Goal: Task Accomplishment & Management: Use online tool/utility

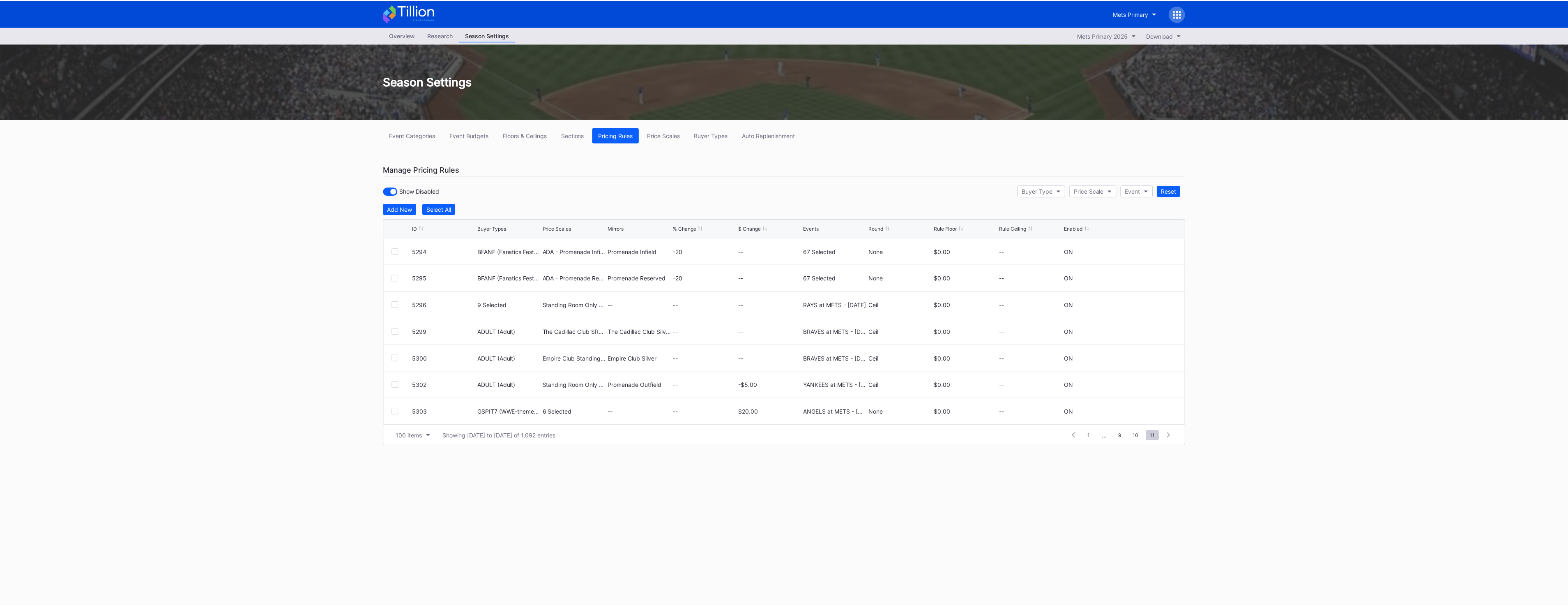
scroll to position [2270, 0]
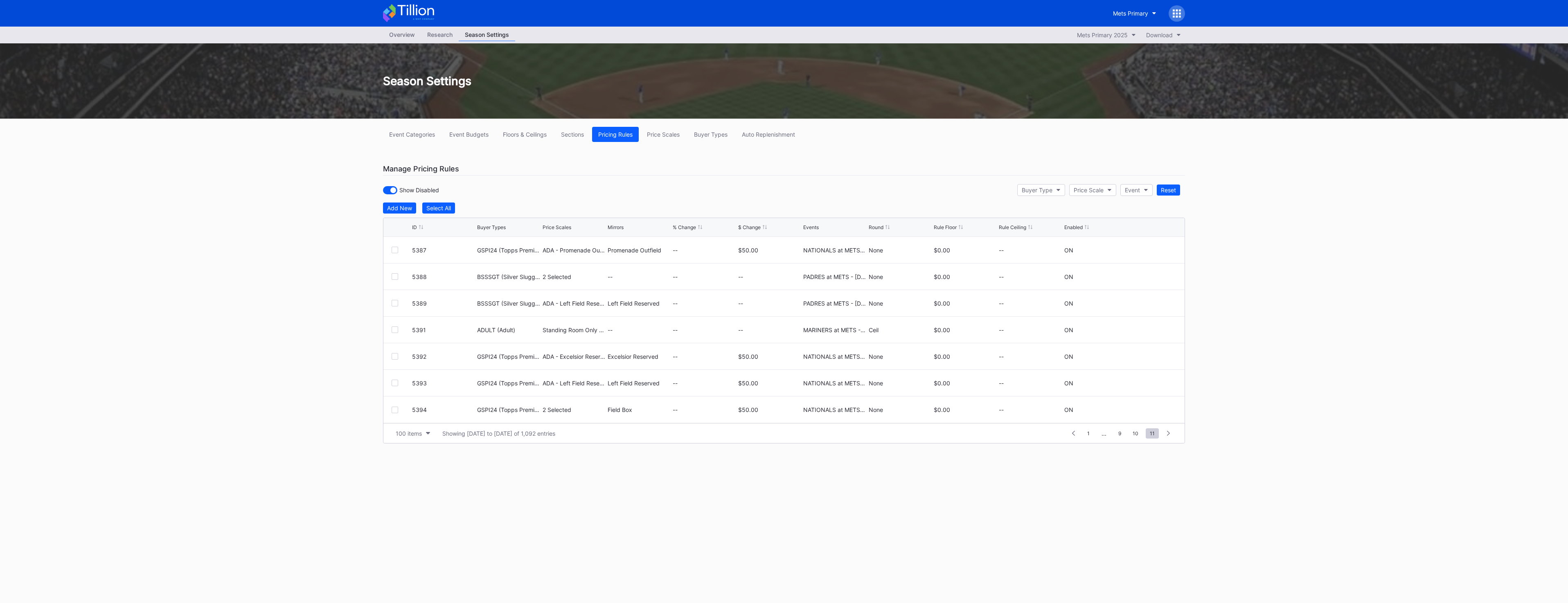
click at [412, 10] on icon at bounding box center [409, 13] width 51 height 18
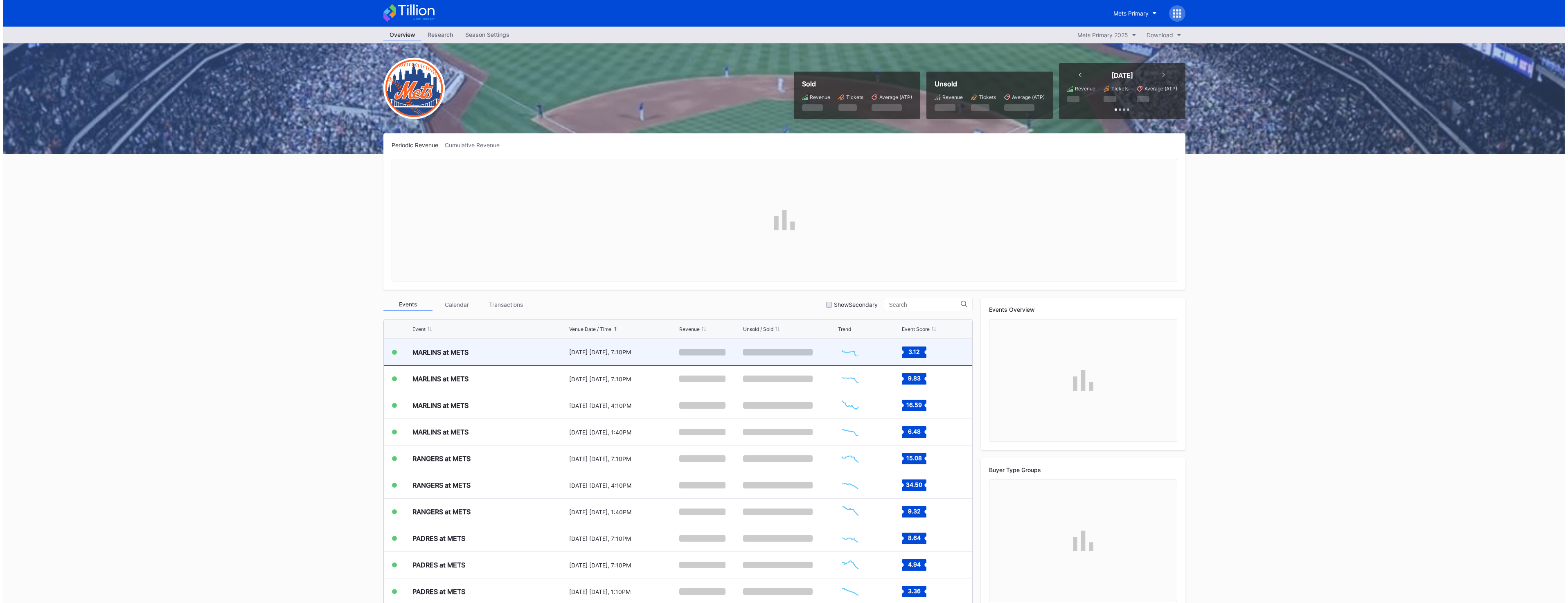
scroll to position [1858, 0]
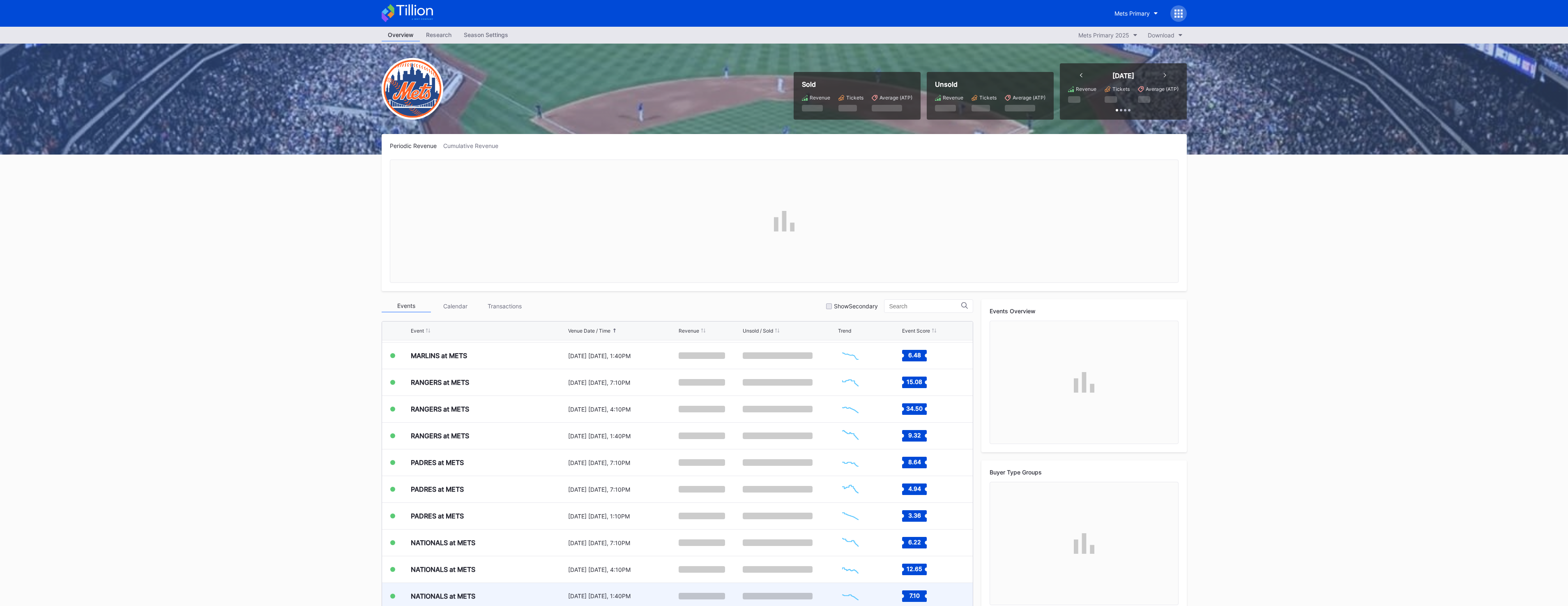
click at [485, 595] on div "NATIONALS at METS" at bounding box center [488, 596] width 155 height 26
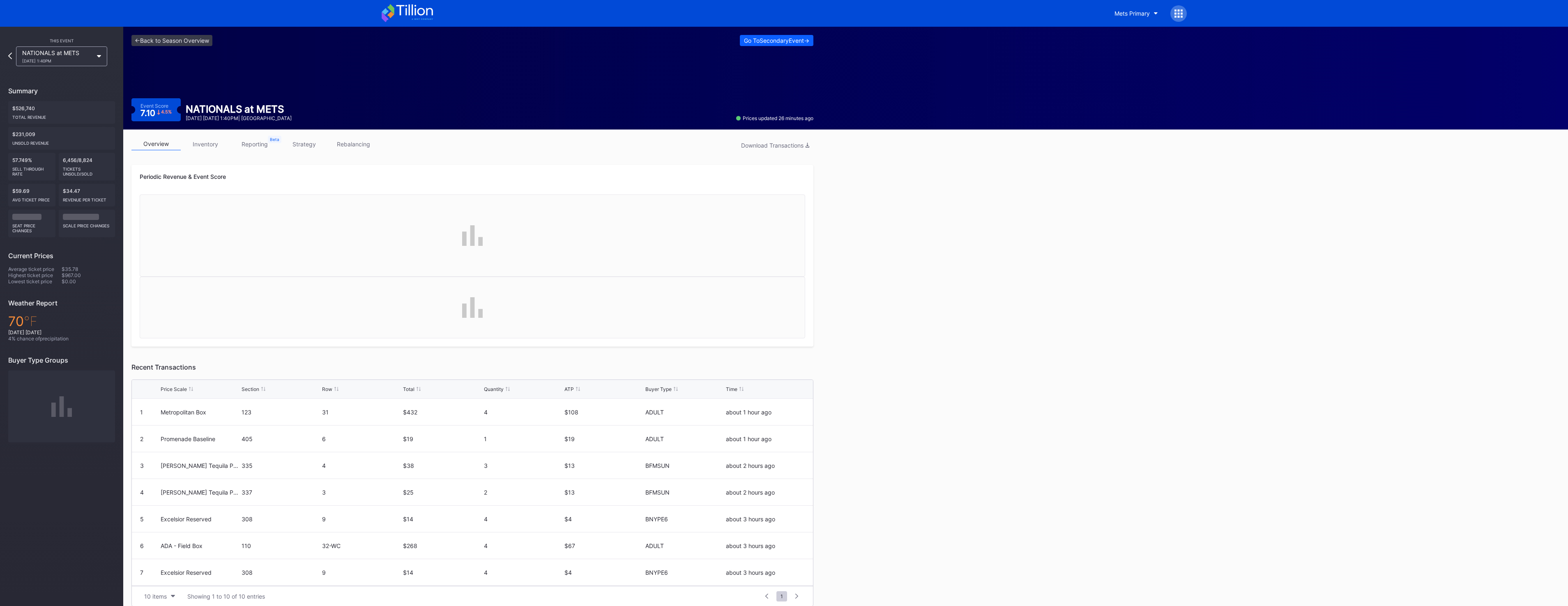
click at [208, 145] on link "inventory" at bounding box center [205, 144] width 49 height 13
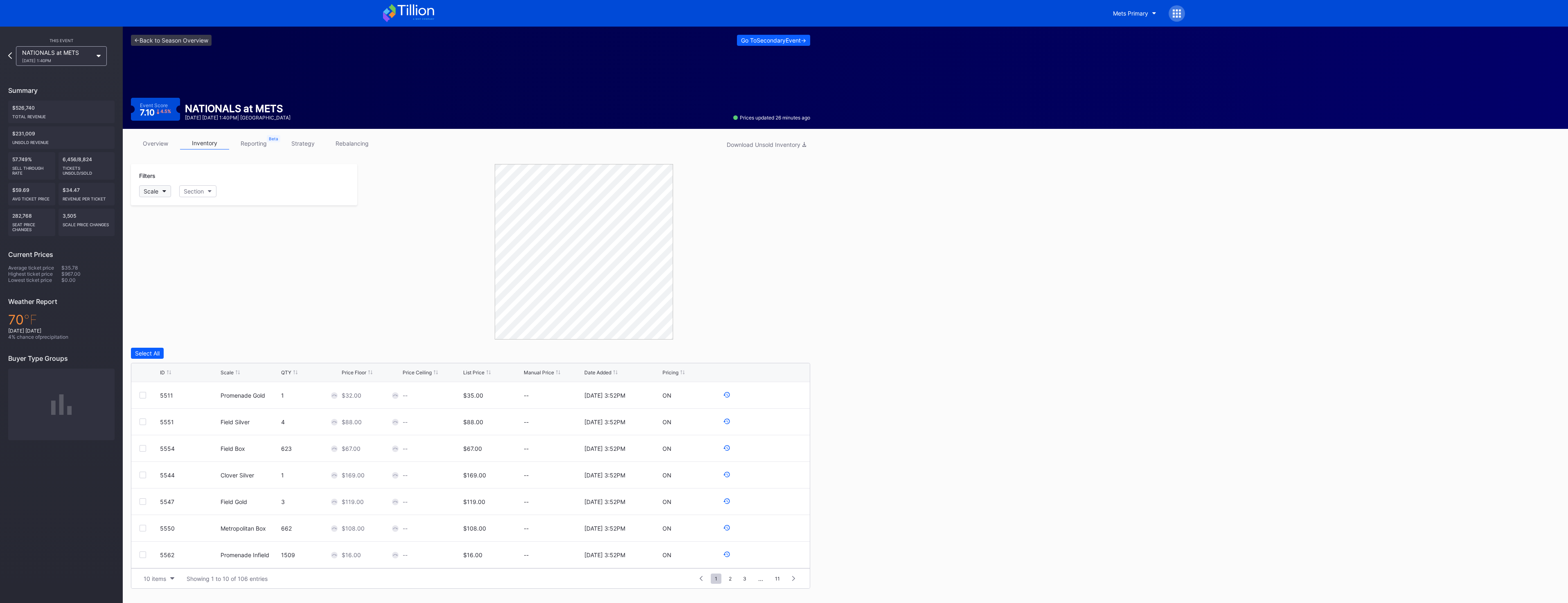
click at [166, 194] on button "Scale" at bounding box center [155, 191] width 32 height 12
type input "prom"
drag, startPoint x: 233, startPoint y: 405, endPoint x: 306, endPoint y: 378, distance: 77.8
click at [233, 405] on div "Promenade Outfield (5564)" at bounding box center [199, 403] width 119 height 15
